Goal: Transaction & Acquisition: Purchase product/service

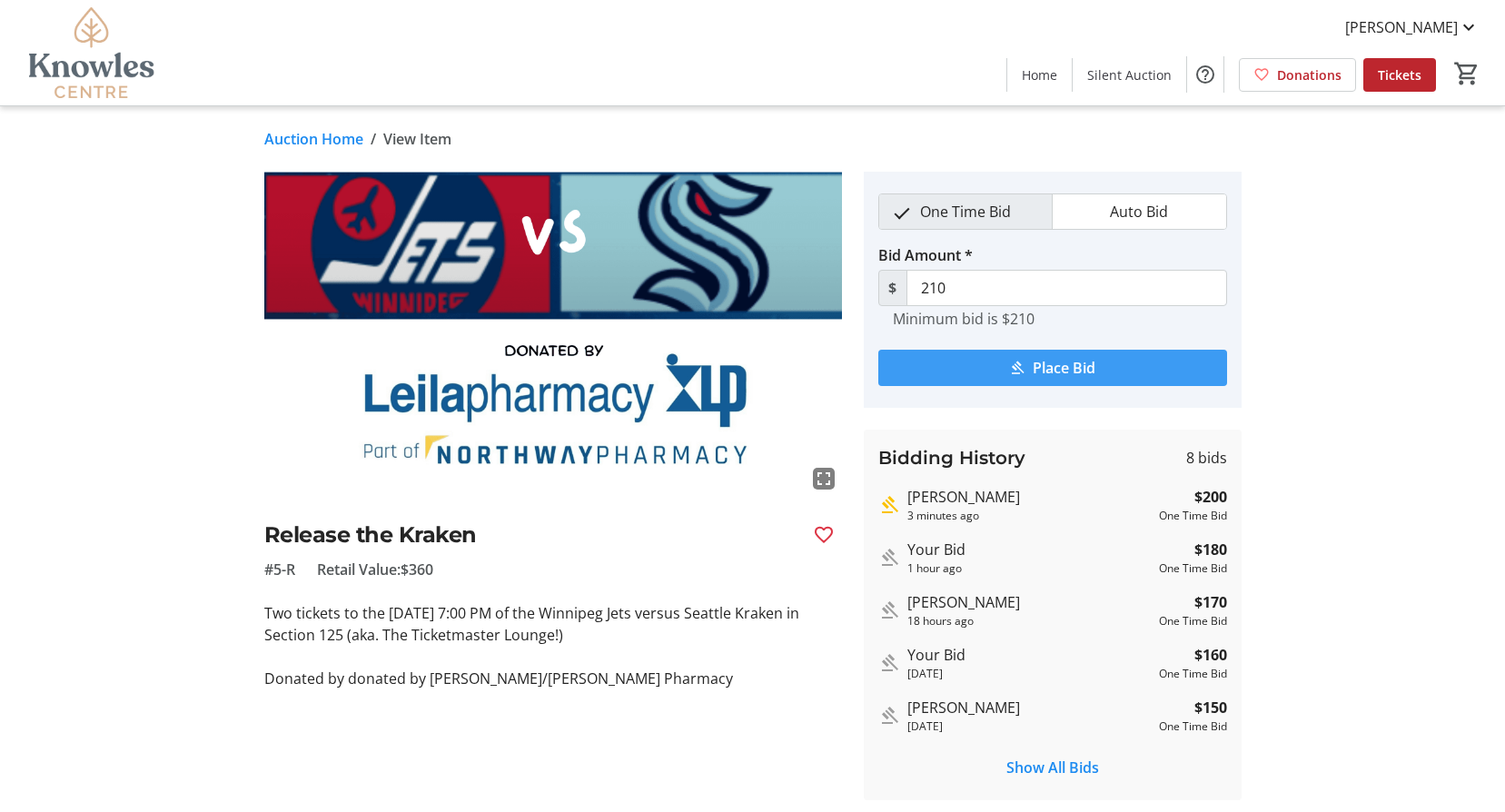
click at [1090, 359] on span "Place Bid" at bounding box center [1064, 367] width 63 height 22
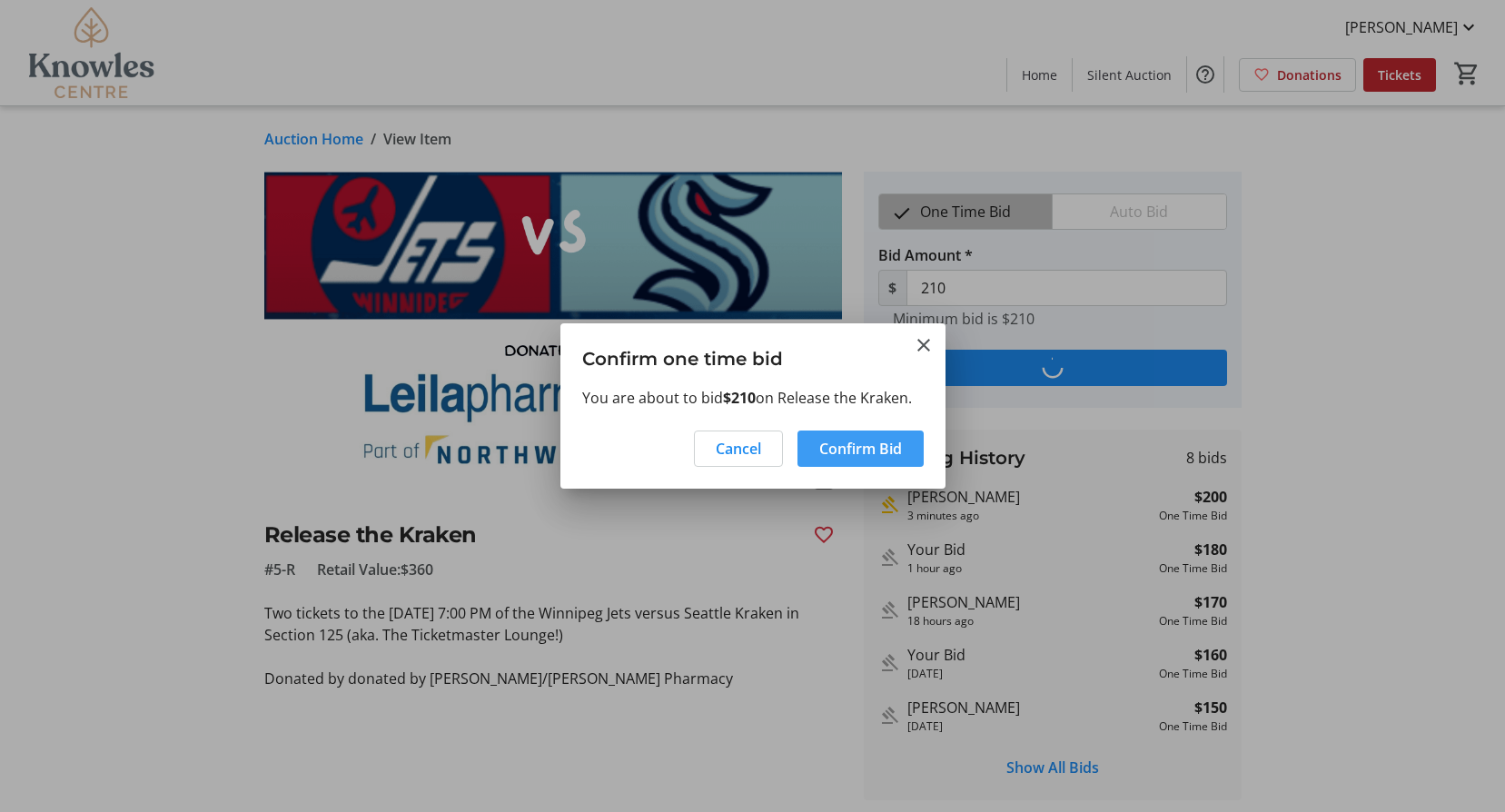
click at [849, 438] on span "Confirm Bid" at bounding box center [860, 448] width 83 height 22
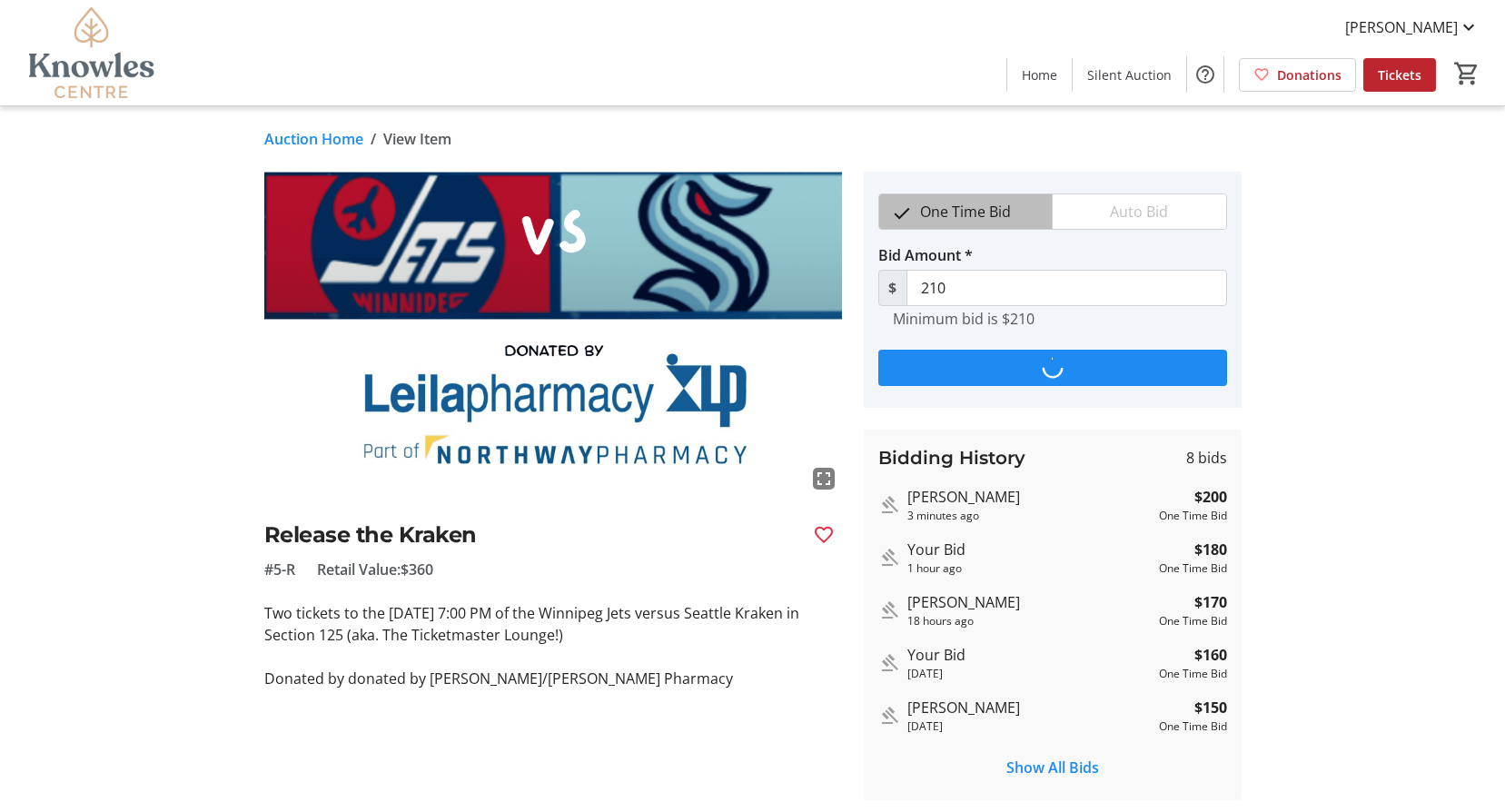
type input "220"
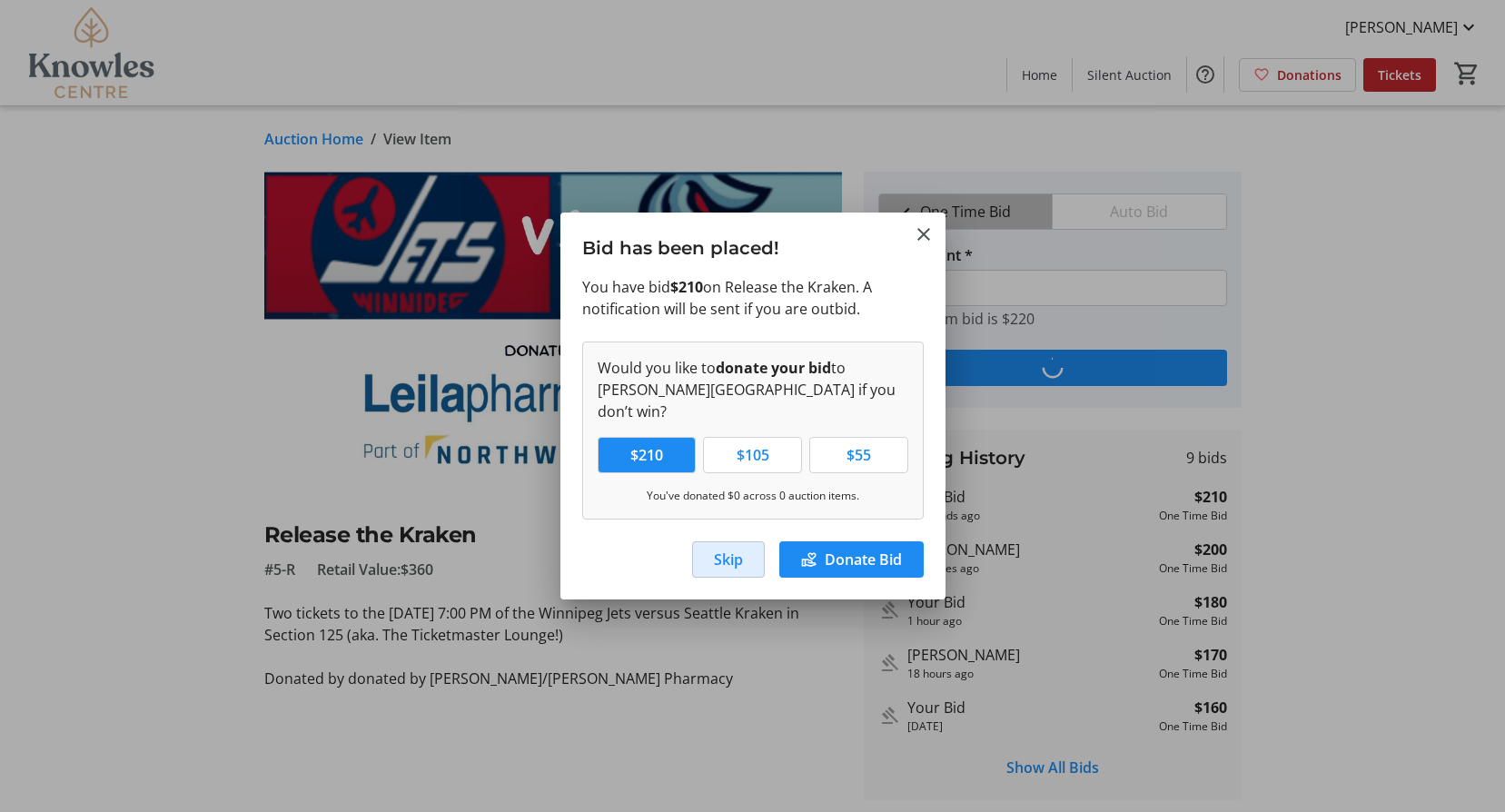
click at [725, 549] on span "Skip" at bounding box center [728, 559] width 29 height 22
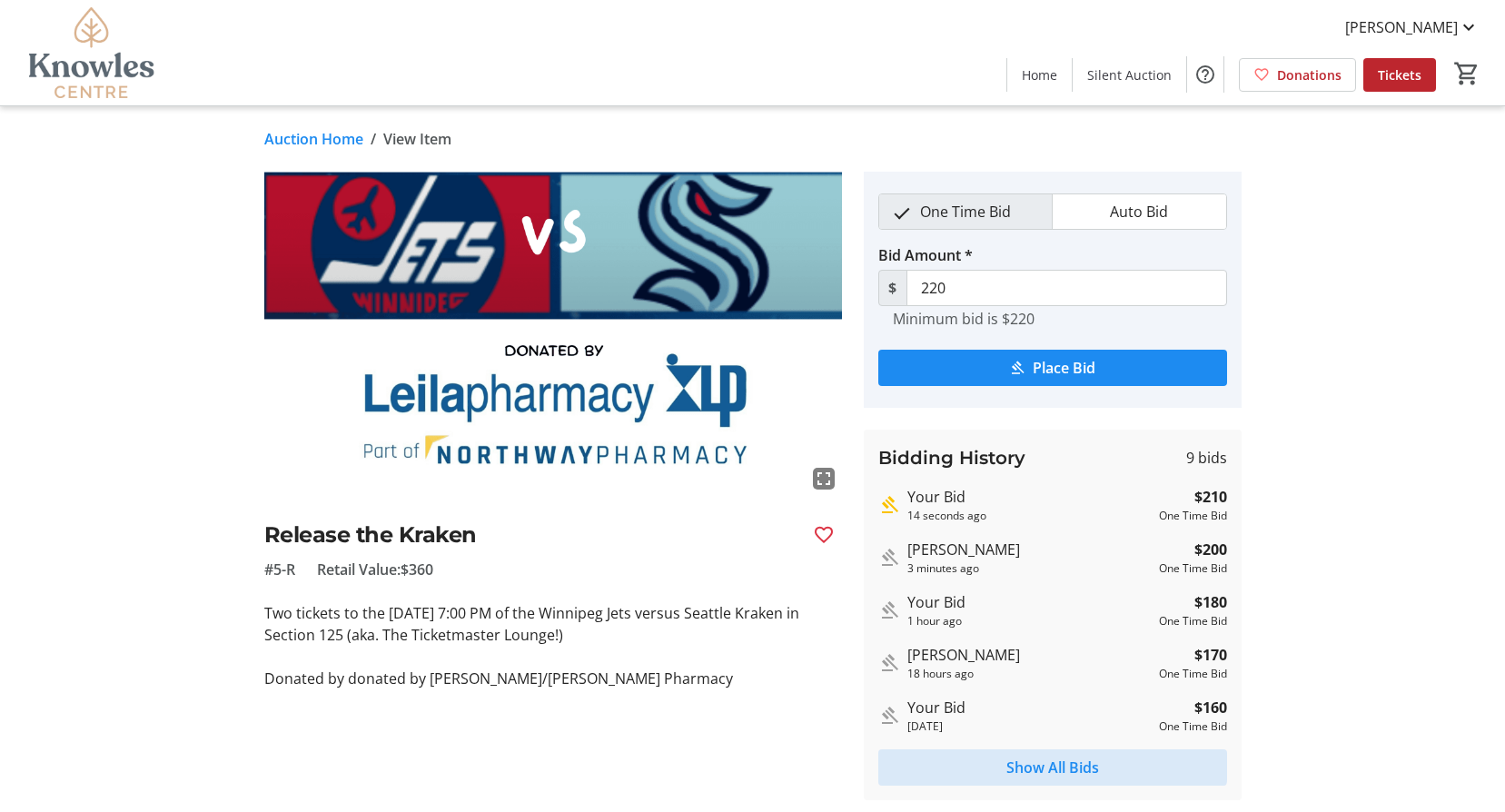
click at [1033, 761] on span "Show All Bids" at bounding box center [1052, 767] width 93 height 22
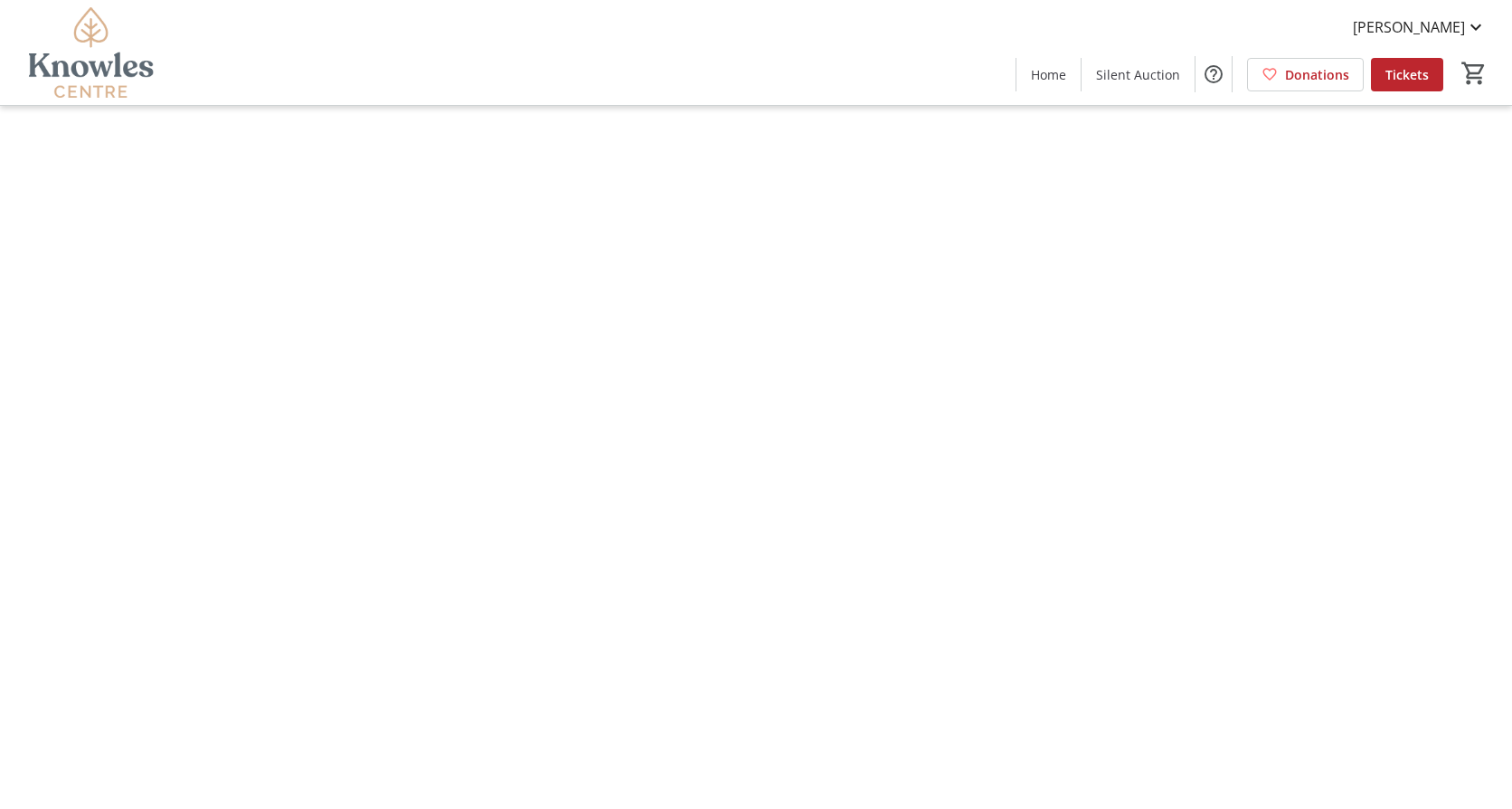
type input "220"
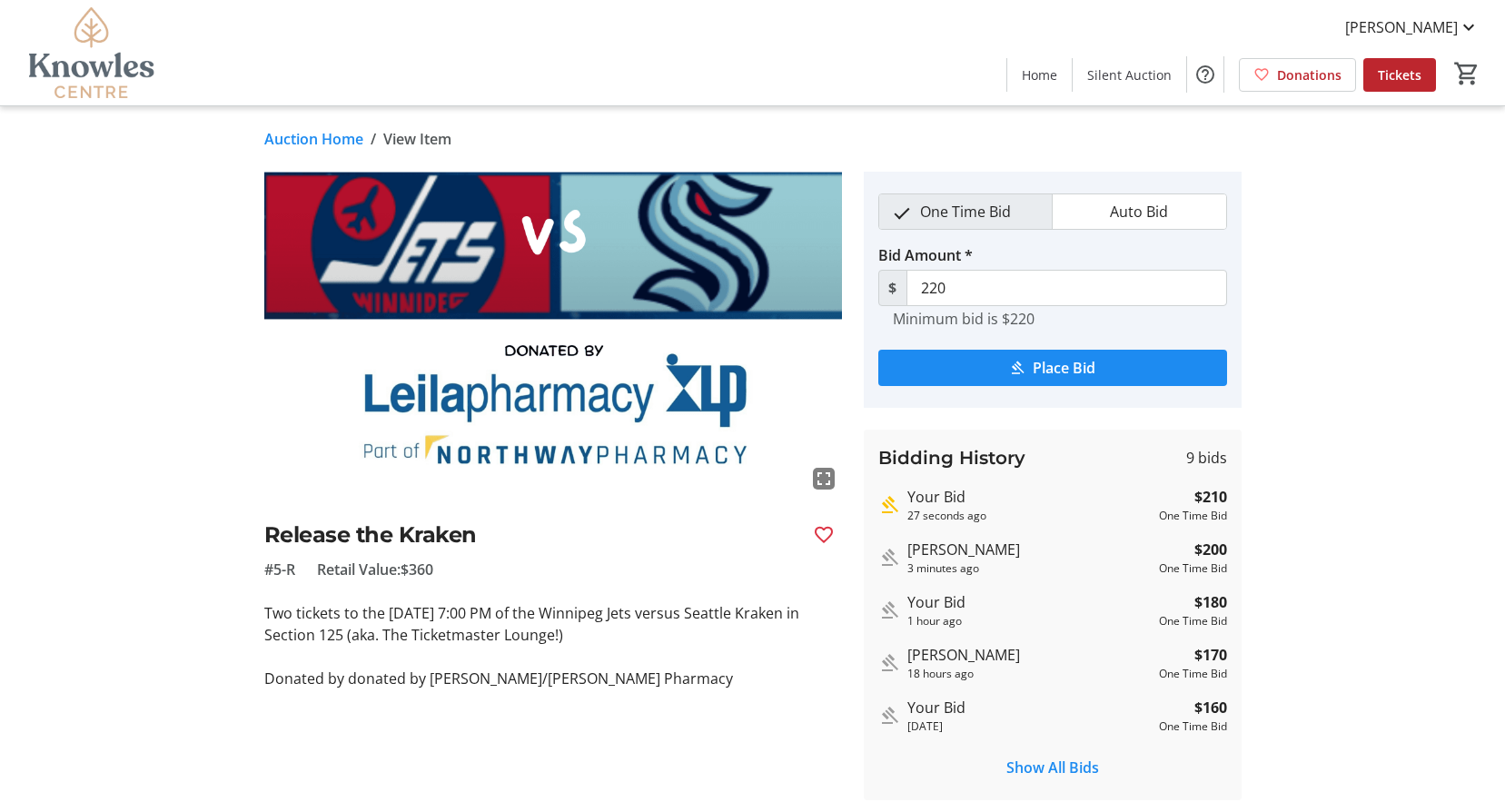
click at [333, 138] on link "Auction Home" at bounding box center [313, 138] width 99 height 22
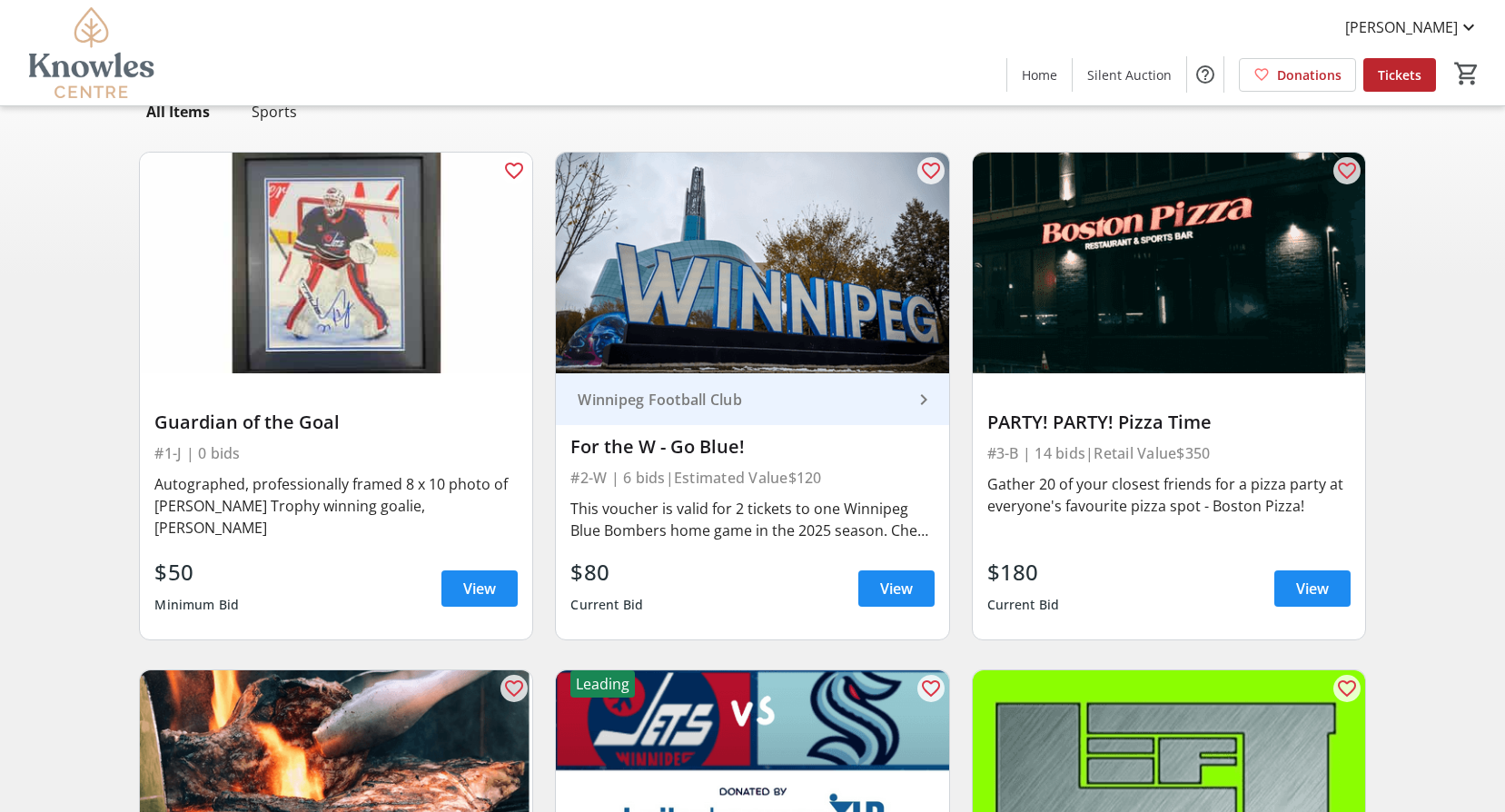
scroll to position [125, 0]
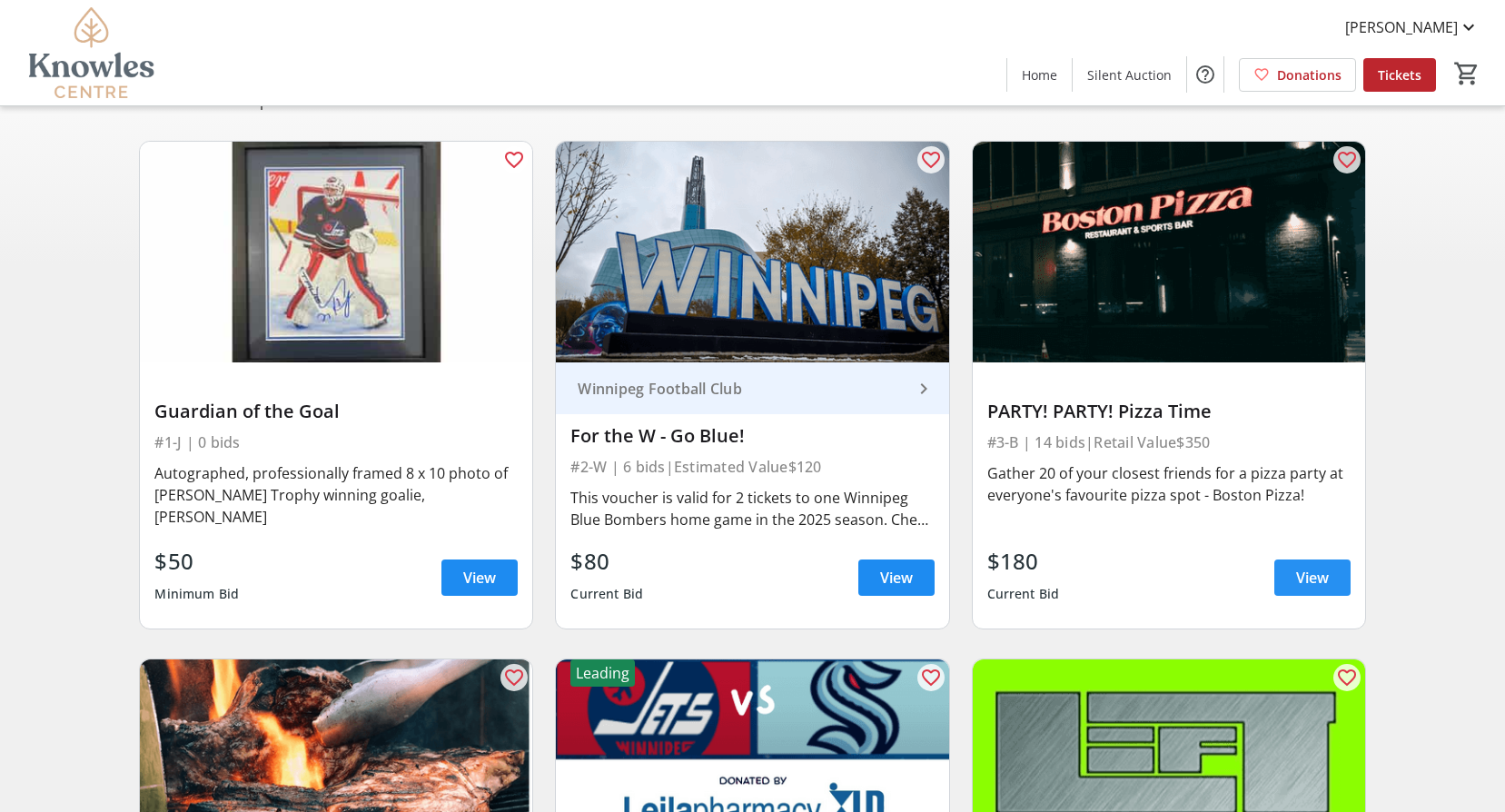
click at [1317, 575] on span "View" at bounding box center [1312, 577] width 33 height 22
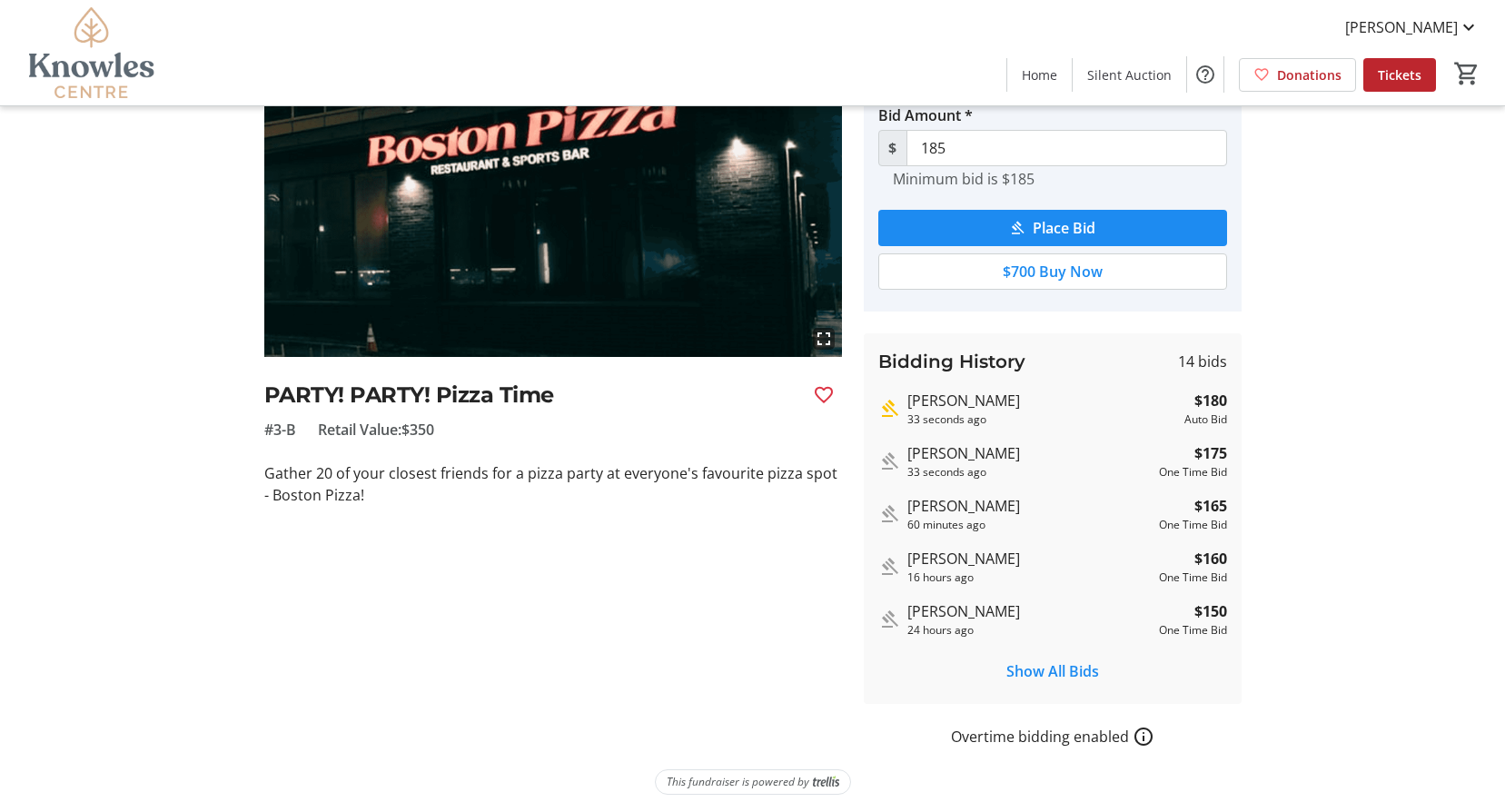
scroll to position [145, 0]
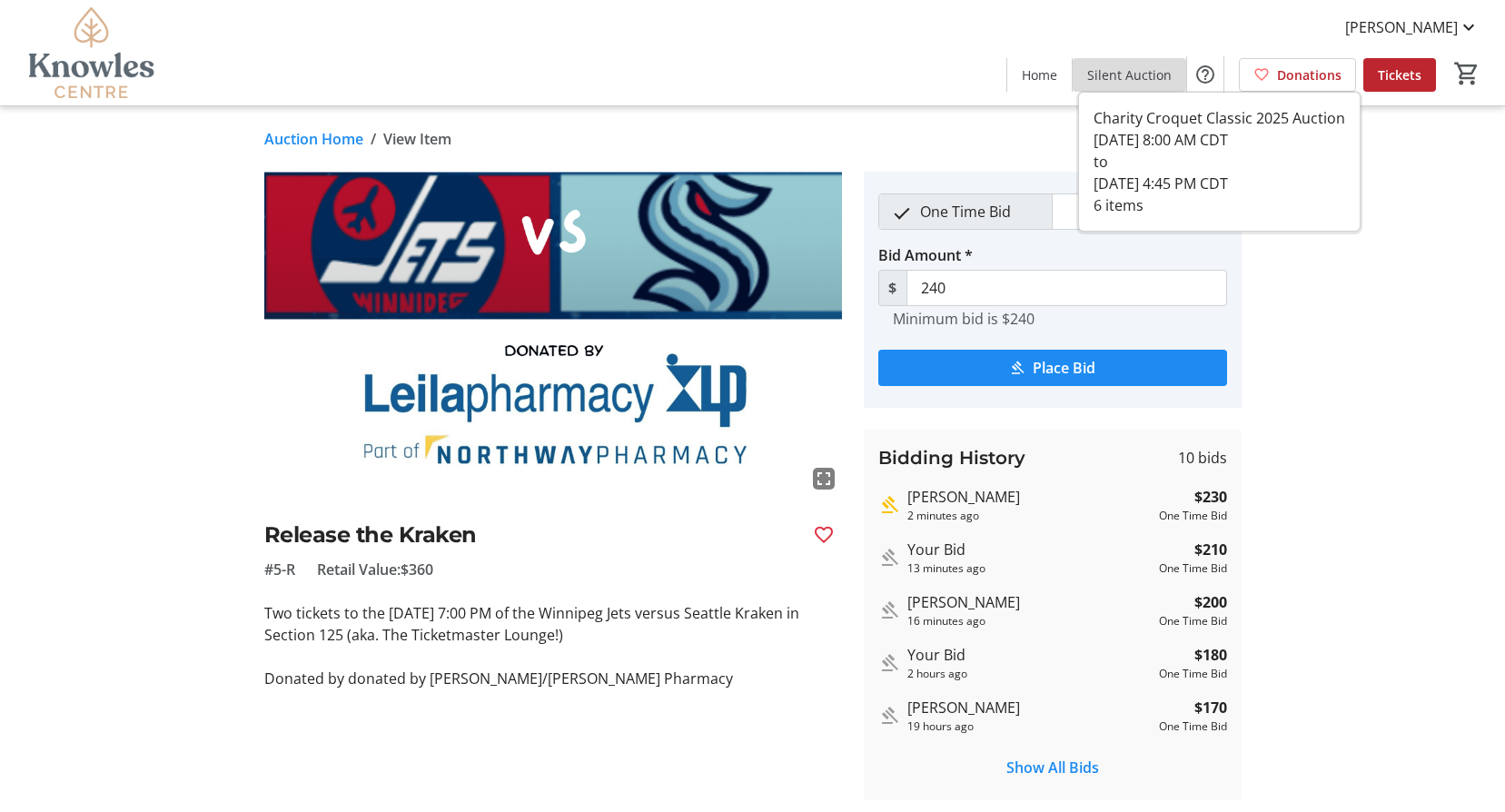
click at [1144, 70] on span "Silent Auction" at bounding box center [1129, 75] width 85 height 19
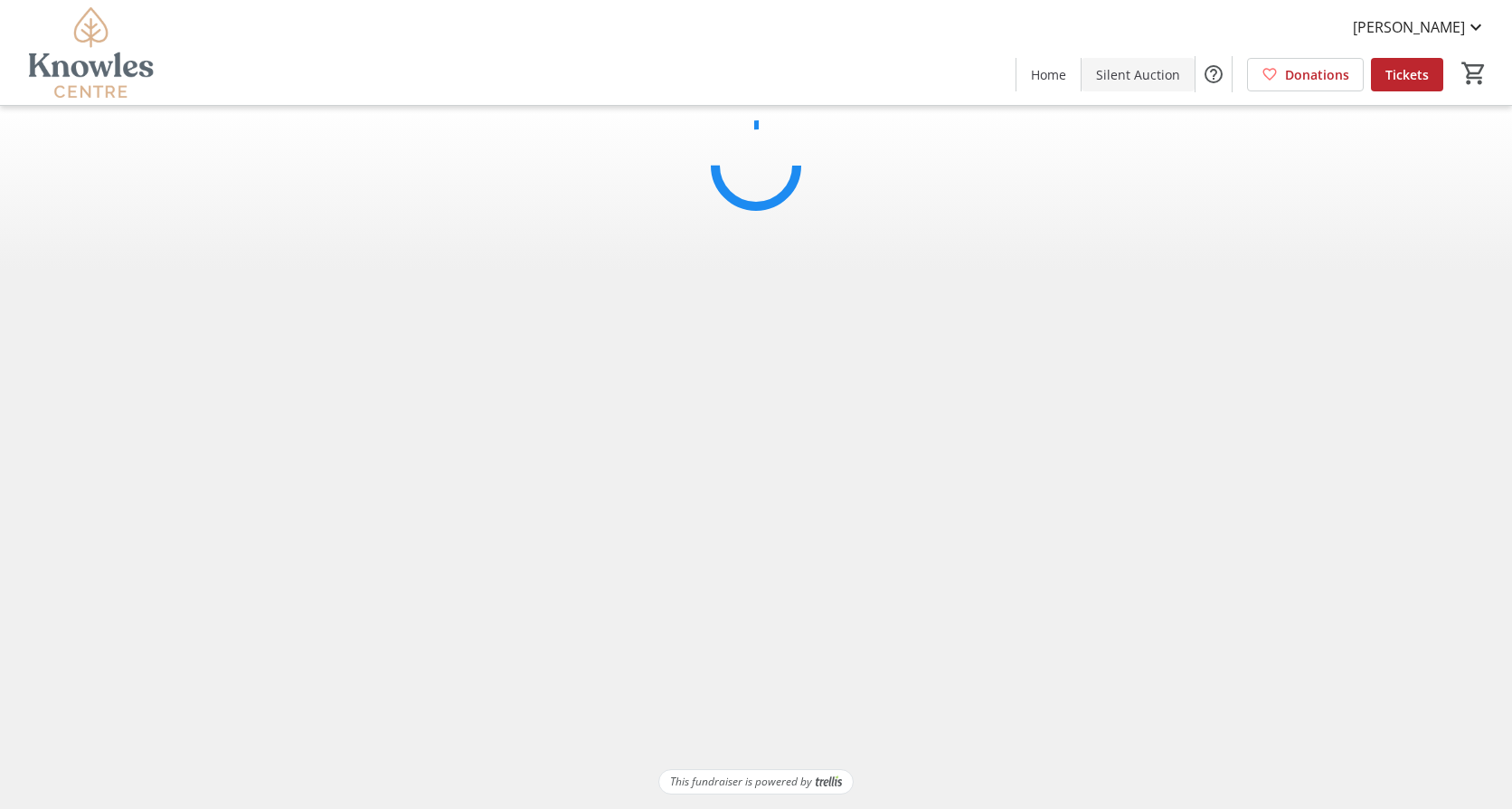
click at [1139, 70] on html "Paul Clarke Home Silent Auction Donations Tickets 0 Home Silent Auction Donatio…" at bounding box center [756, 404] width 1512 height 809
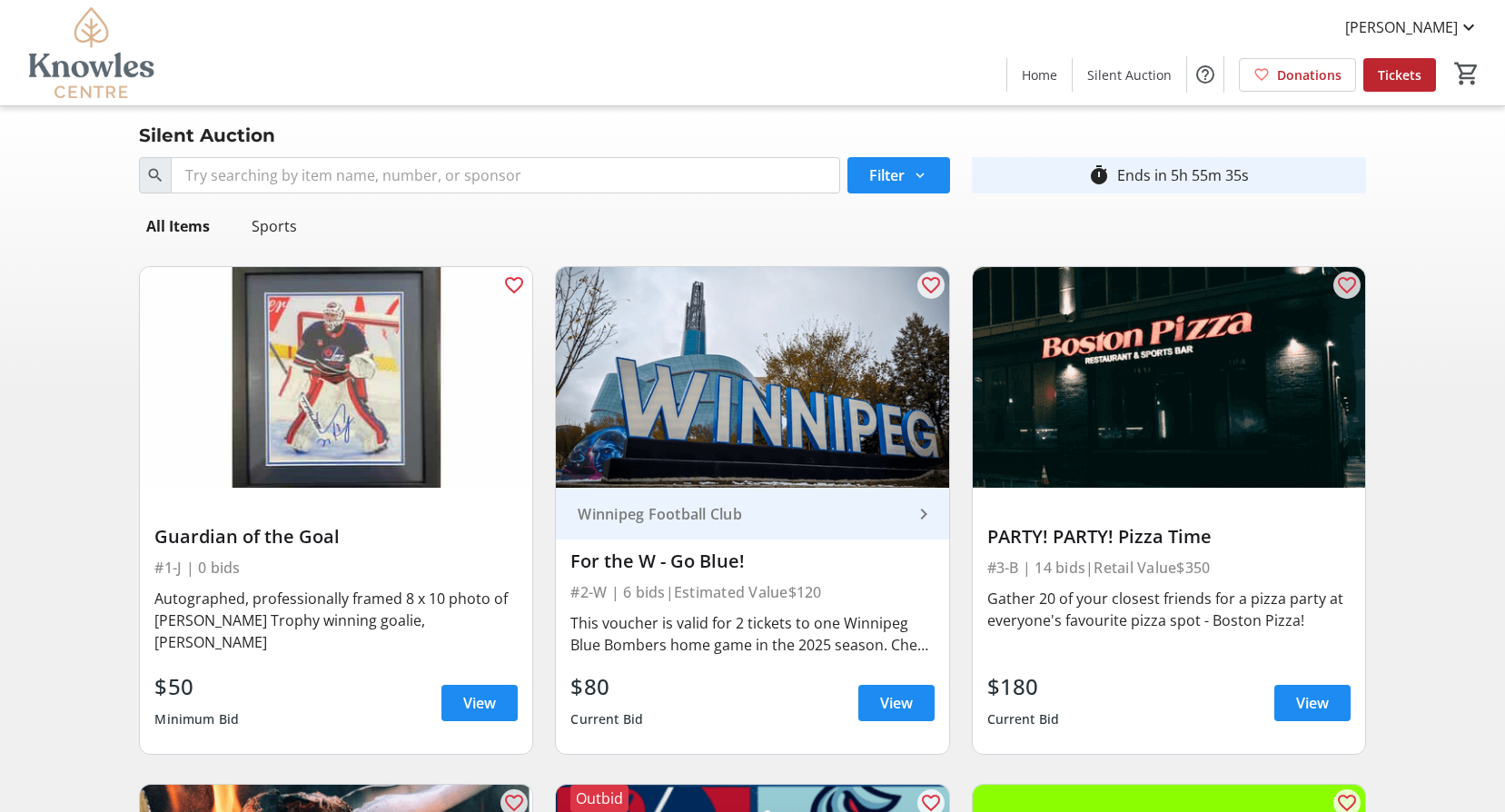
click at [1383, 539] on div "Search Filter timer_outline Ends in 5h 55m 35s All Items Sports favorite_outlin…" at bounding box center [752, 718] width 1497 height 1137
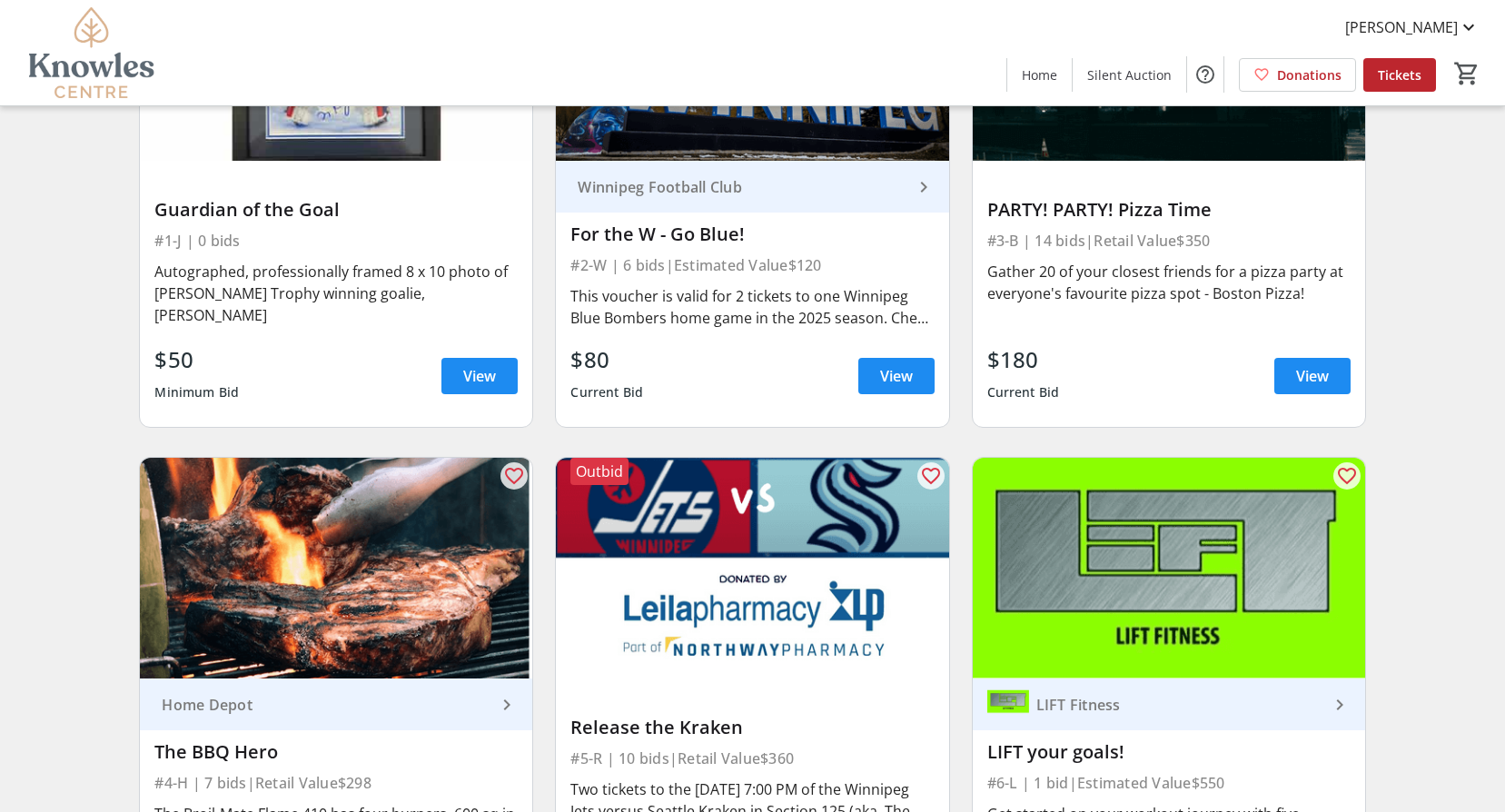
scroll to position [314, 0]
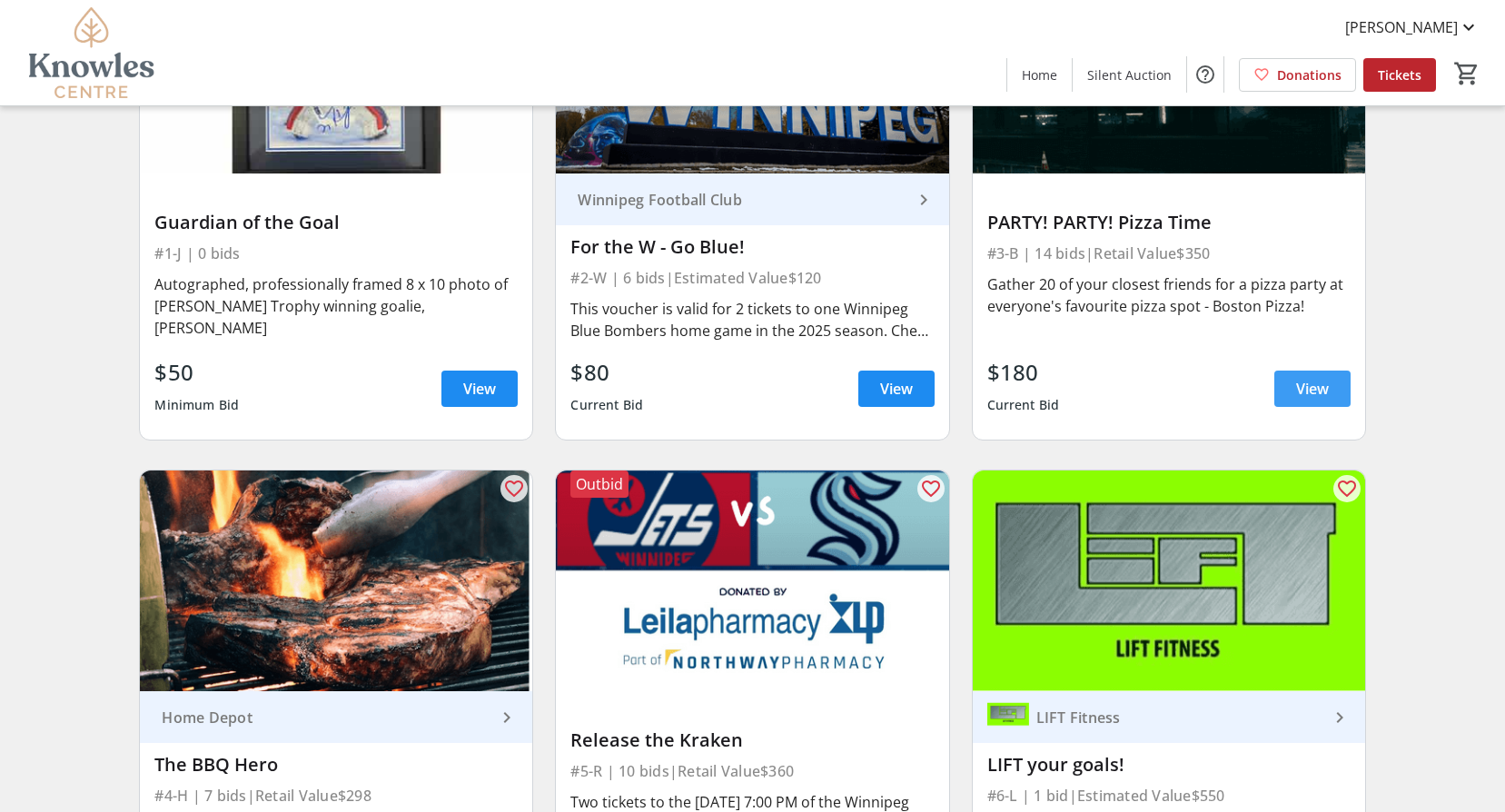
click at [1306, 382] on span "View" at bounding box center [1312, 388] width 33 height 22
